Goal: Transaction & Acquisition: Obtain resource

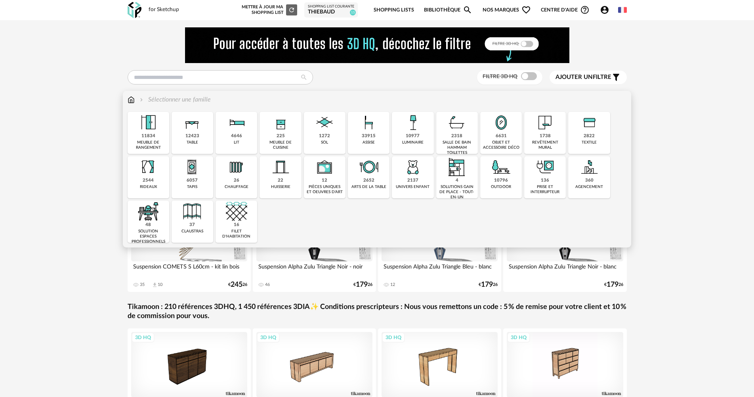
click at [409, 168] on img at bounding box center [412, 166] width 21 height 21
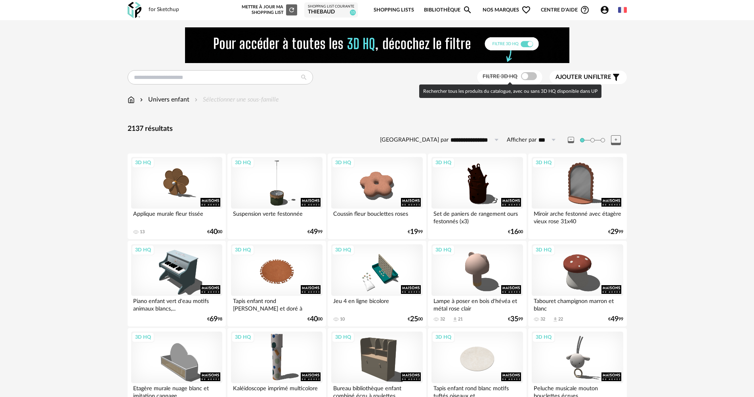
click at [533, 77] on span at bounding box center [529, 76] width 16 height 8
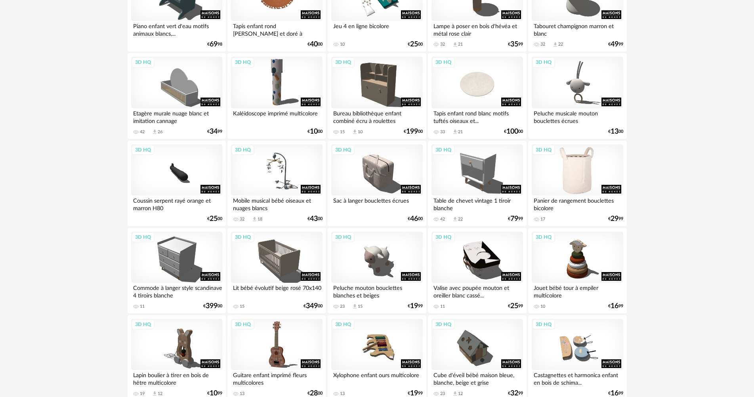
scroll to position [277, 0]
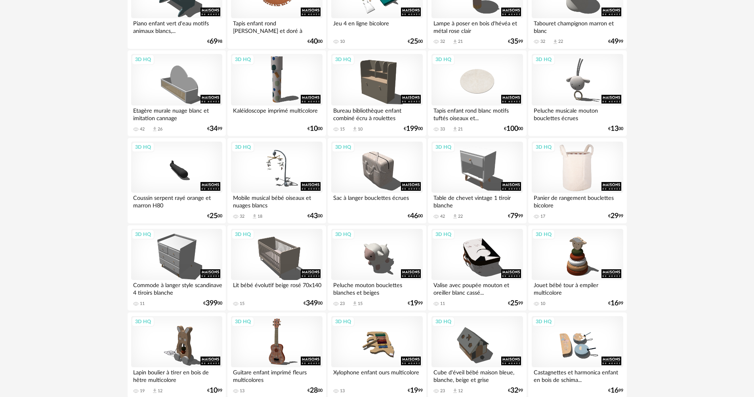
click at [576, 174] on div "3D HQ" at bounding box center [577, 168] width 91 height 52
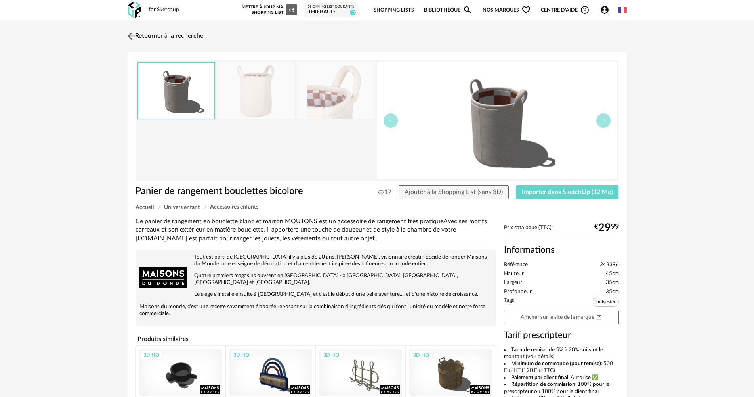
click at [134, 33] on img at bounding box center [131, 35] width 11 height 11
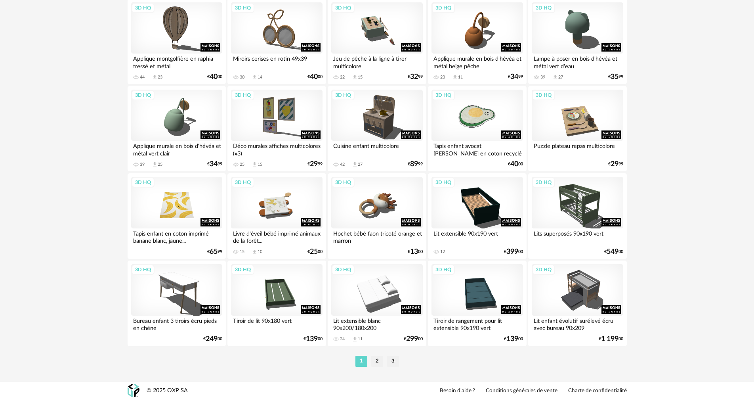
scroll to position [1554, 0]
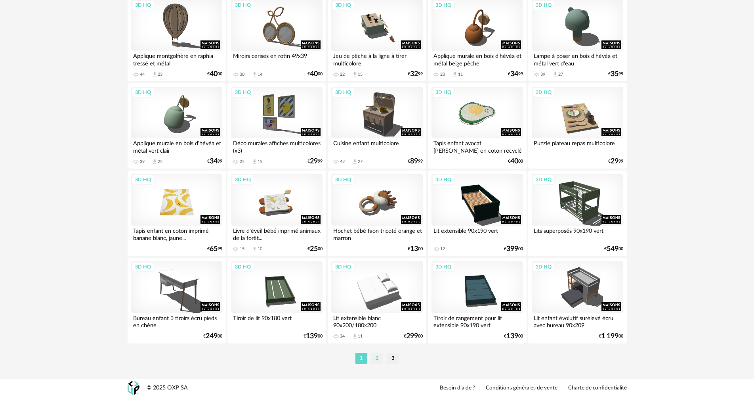
click at [373, 360] on li "2" at bounding box center [377, 358] width 12 height 11
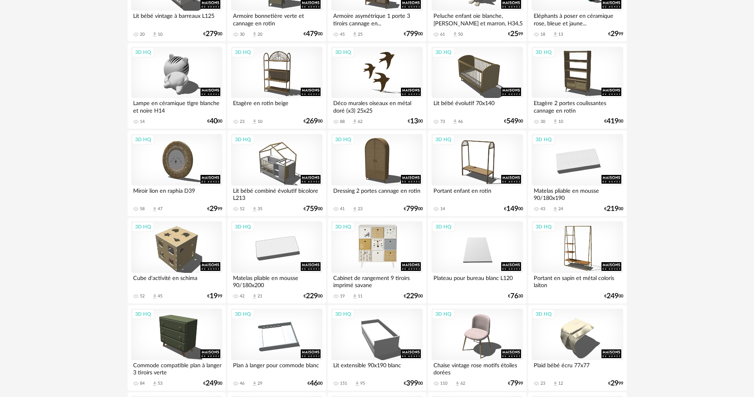
scroll to position [674, 0]
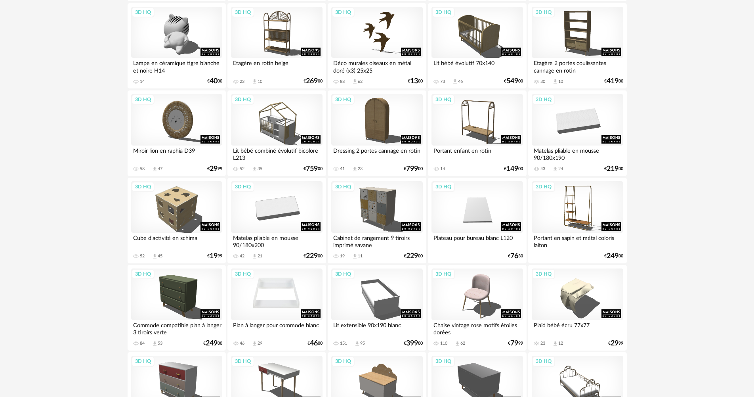
click at [274, 296] on div "3D HQ" at bounding box center [276, 294] width 91 height 52
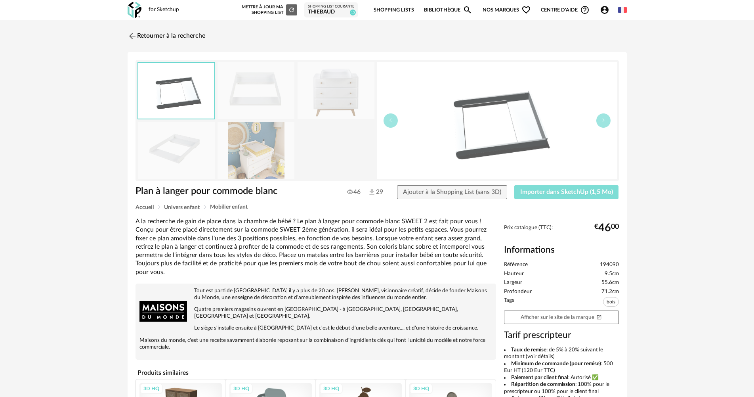
click at [553, 193] on span "Importer dans SketchUp (1,5 Mo)" at bounding box center [566, 192] width 93 height 6
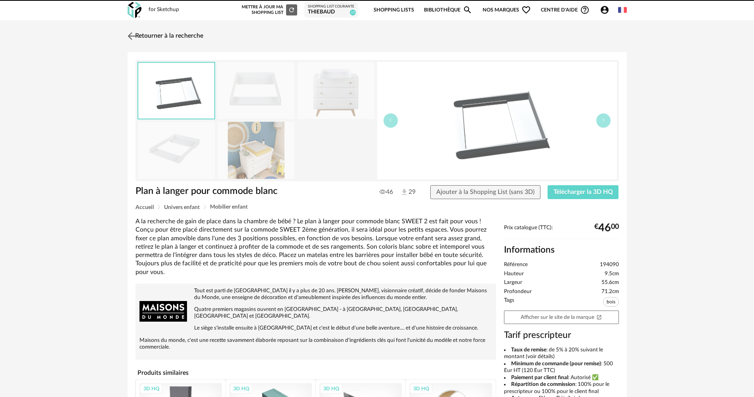
click at [130, 33] on img at bounding box center [131, 35] width 11 height 11
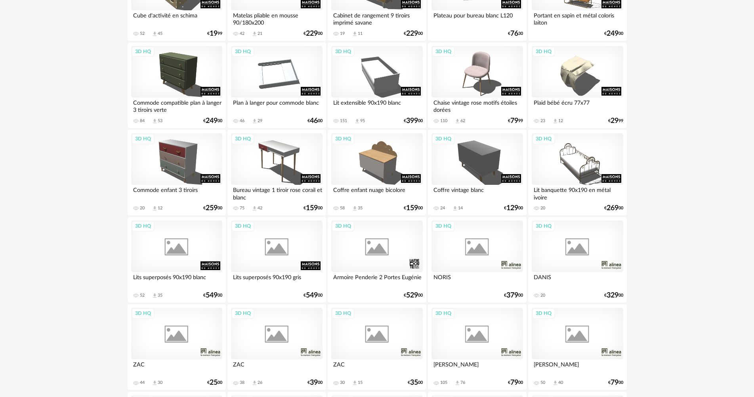
scroll to position [910, 0]
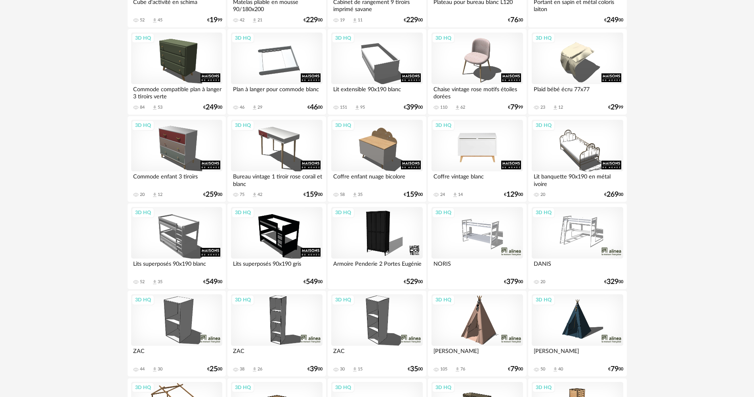
click at [477, 149] on div "3D HQ" at bounding box center [477, 146] width 91 height 52
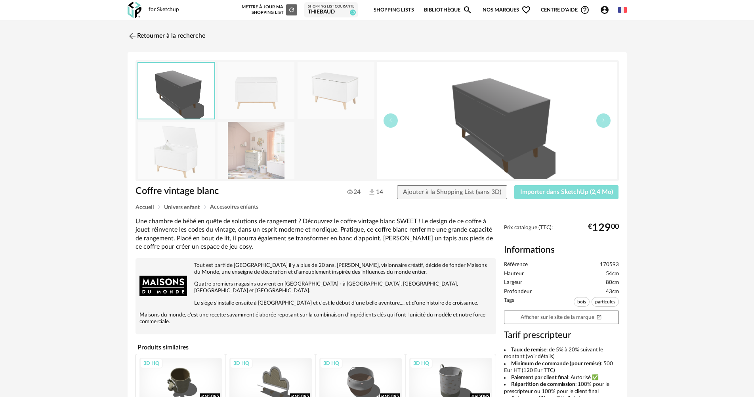
click at [553, 193] on span "Importer dans SketchUp (2,4 Mo)" at bounding box center [566, 192] width 93 height 6
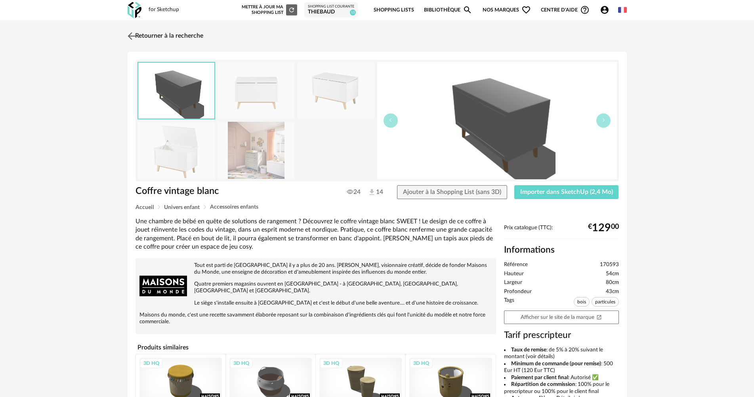
click at [142, 33] on link "Retourner à la recherche" at bounding box center [165, 35] width 78 height 17
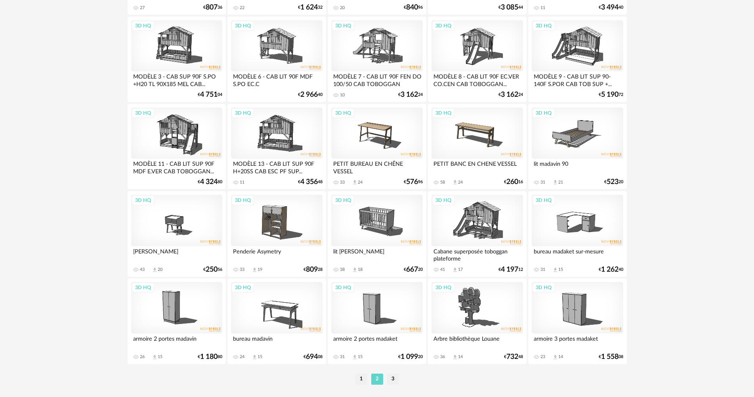
scroll to position [1554, 0]
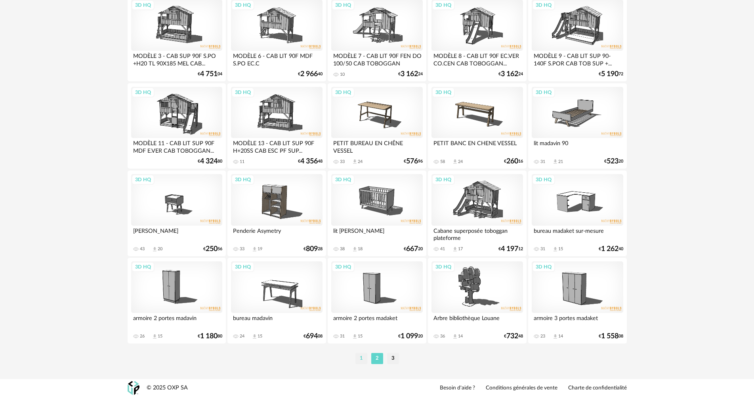
click at [361, 356] on li "1" at bounding box center [362, 358] width 12 height 11
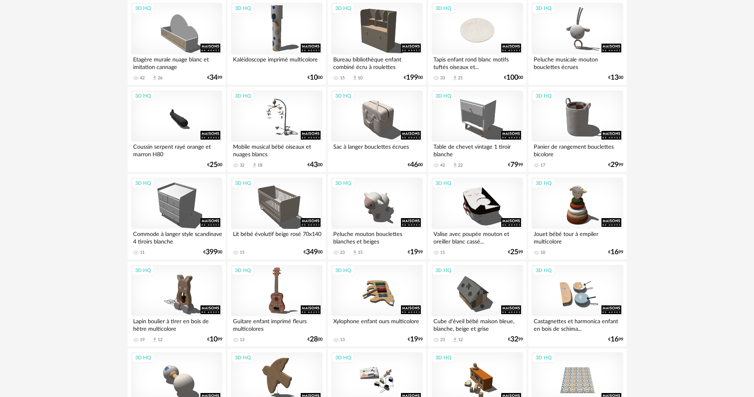
scroll to position [325, 0]
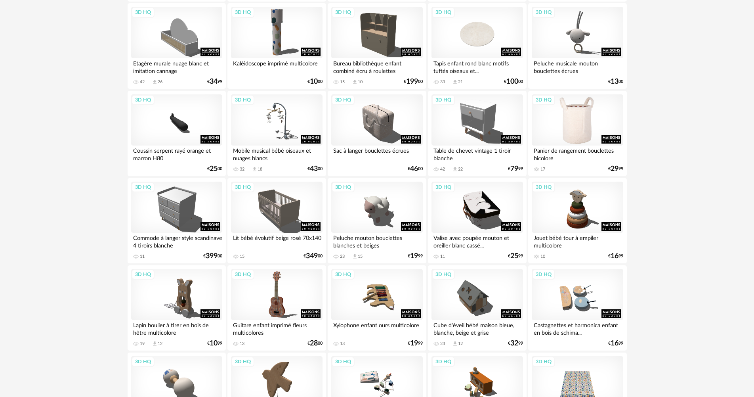
click at [576, 129] on div "3D HQ" at bounding box center [577, 120] width 91 height 52
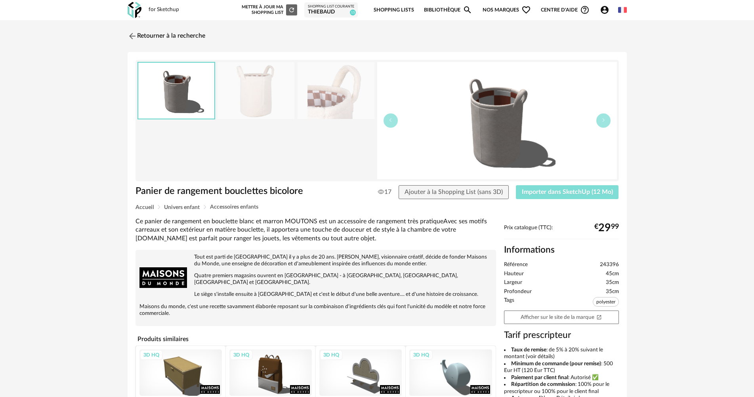
click at [557, 193] on span "Importer dans SketchUp (12 Mo)" at bounding box center [567, 192] width 91 height 6
